Goal: Information Seeking & Learning: Understand process/instructions

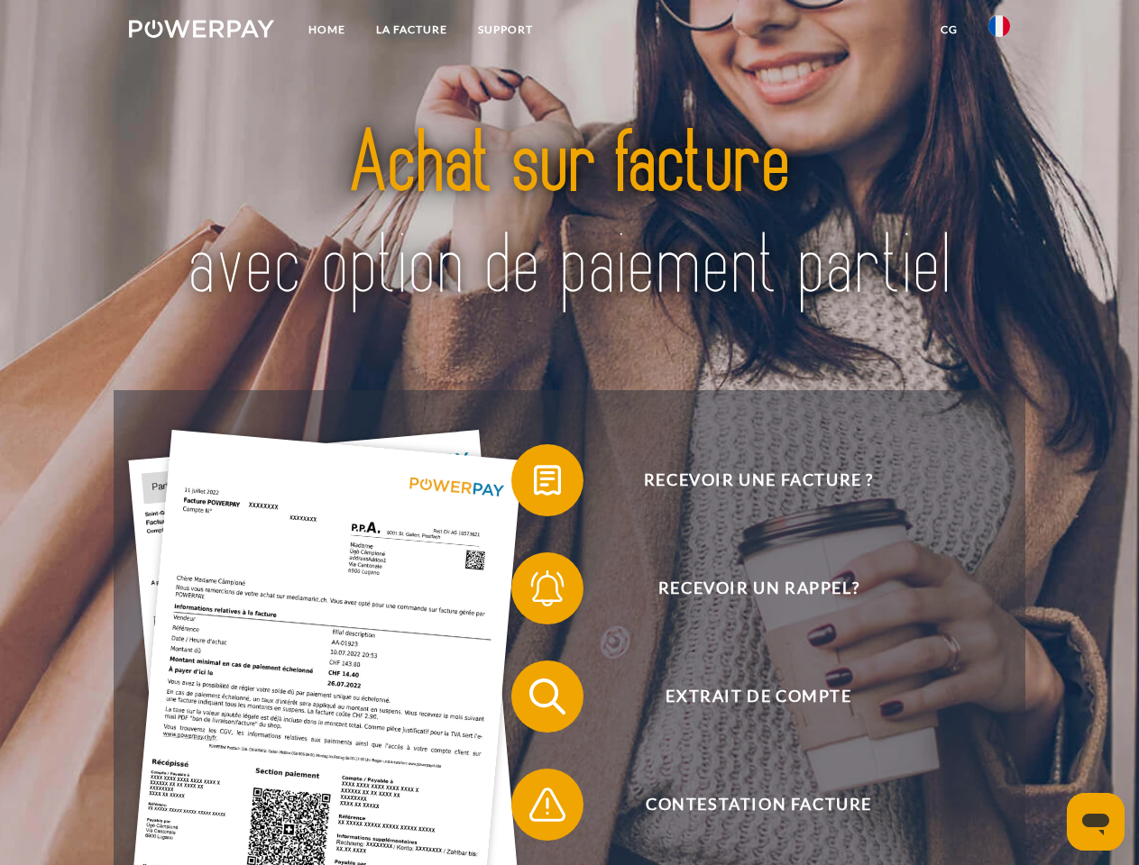
click at [201, 32] on img at bounding box center [201, 29] width 145 height 18
click at [999, 32] on img at bounding box center [999, 26] width 22 height 22
click at [948, 30] on link "CG" at bounding box center [949, 30] width 48 height 32
click at [534, 484] on span at bounding box center [520, 480] width 90 height 90
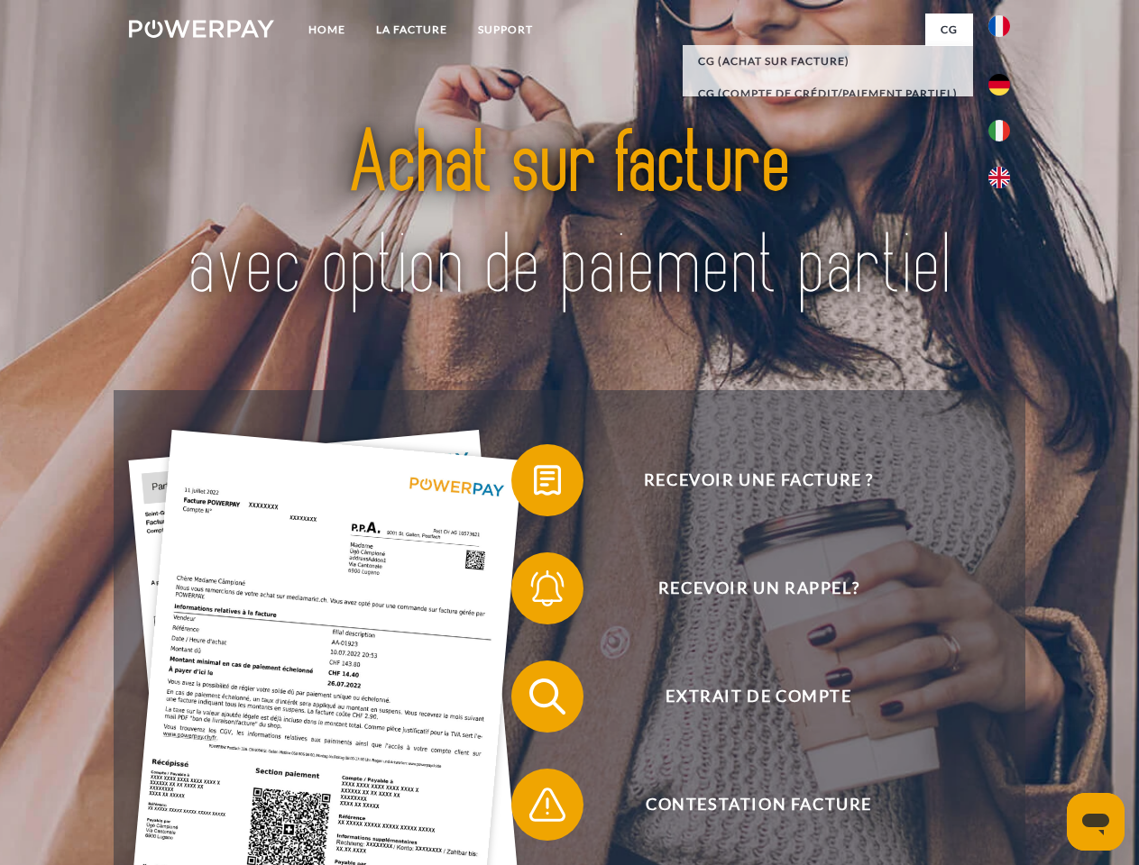
click at [534, 592] on span at bounding box center [520, 589] width 90 height 90
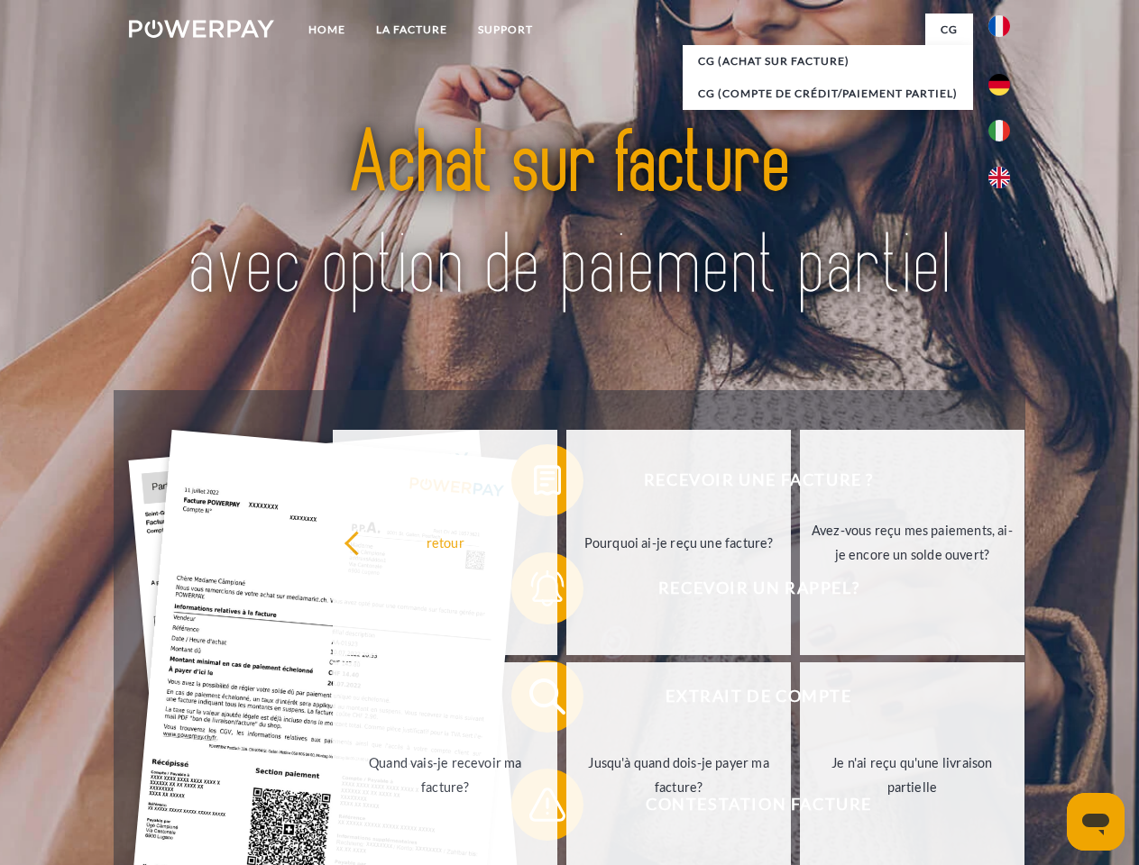
click at [566, 700] on link "Jusqu'à quand dois-je payer ma facture?" at bounding box center [678, 775] width 224 height 225
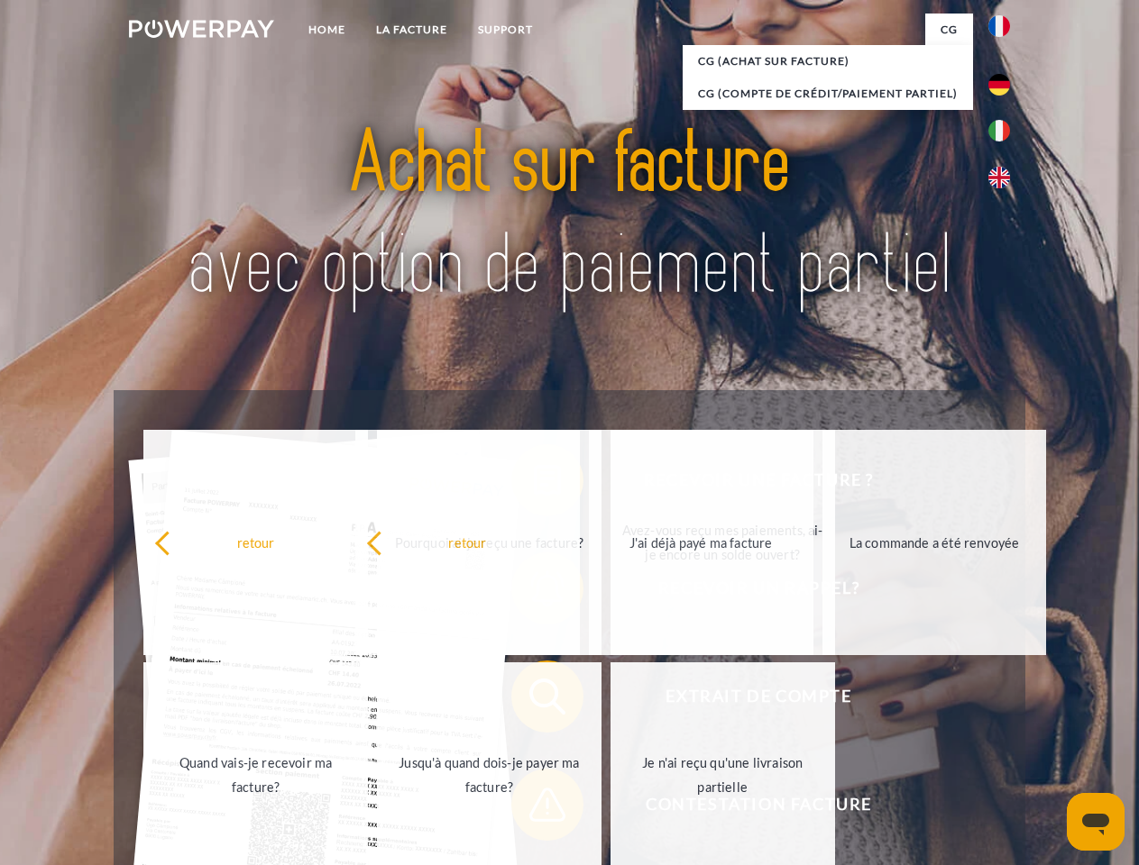
click at [534, 809] on span at bounding box center [520, 805] width 90 height 90
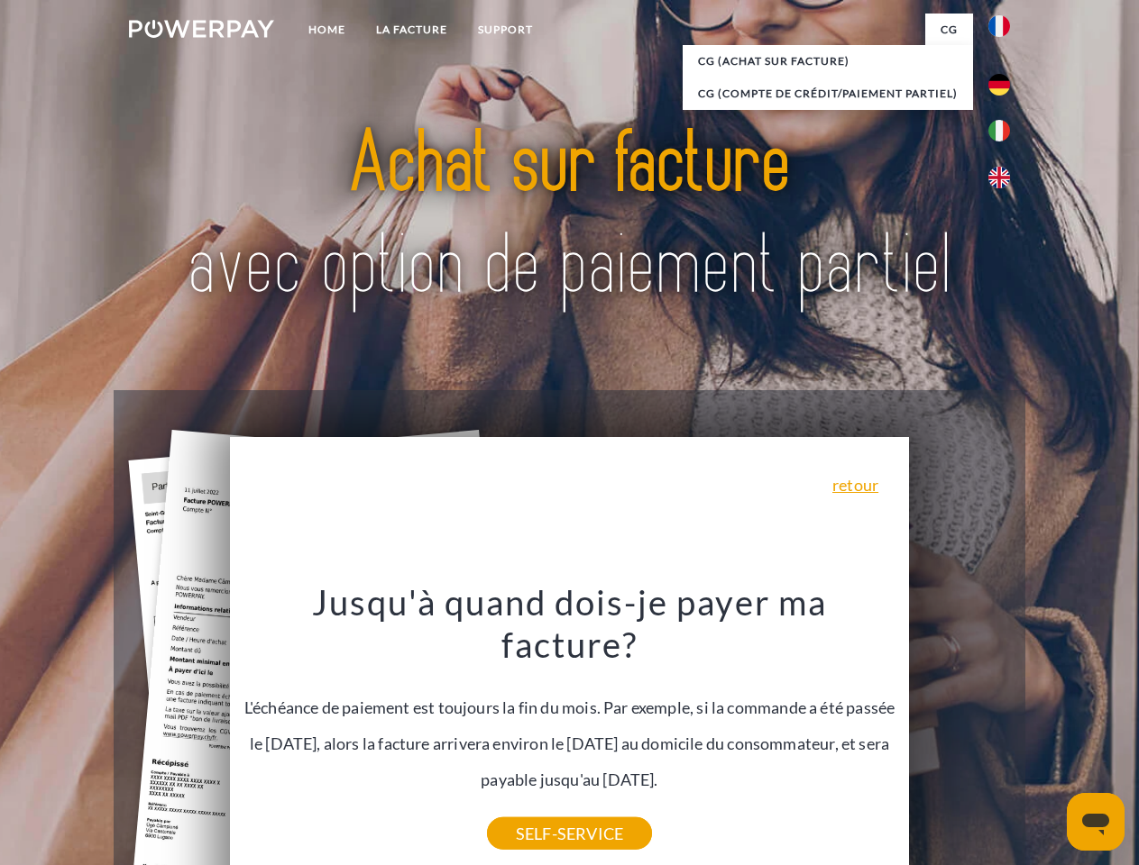
click at [1095, 822] on icon "Ouvrir la fenêtre de messagerie" at bounding box center [1095, 825] width 27 height 22
